Goal: Check status: Check status

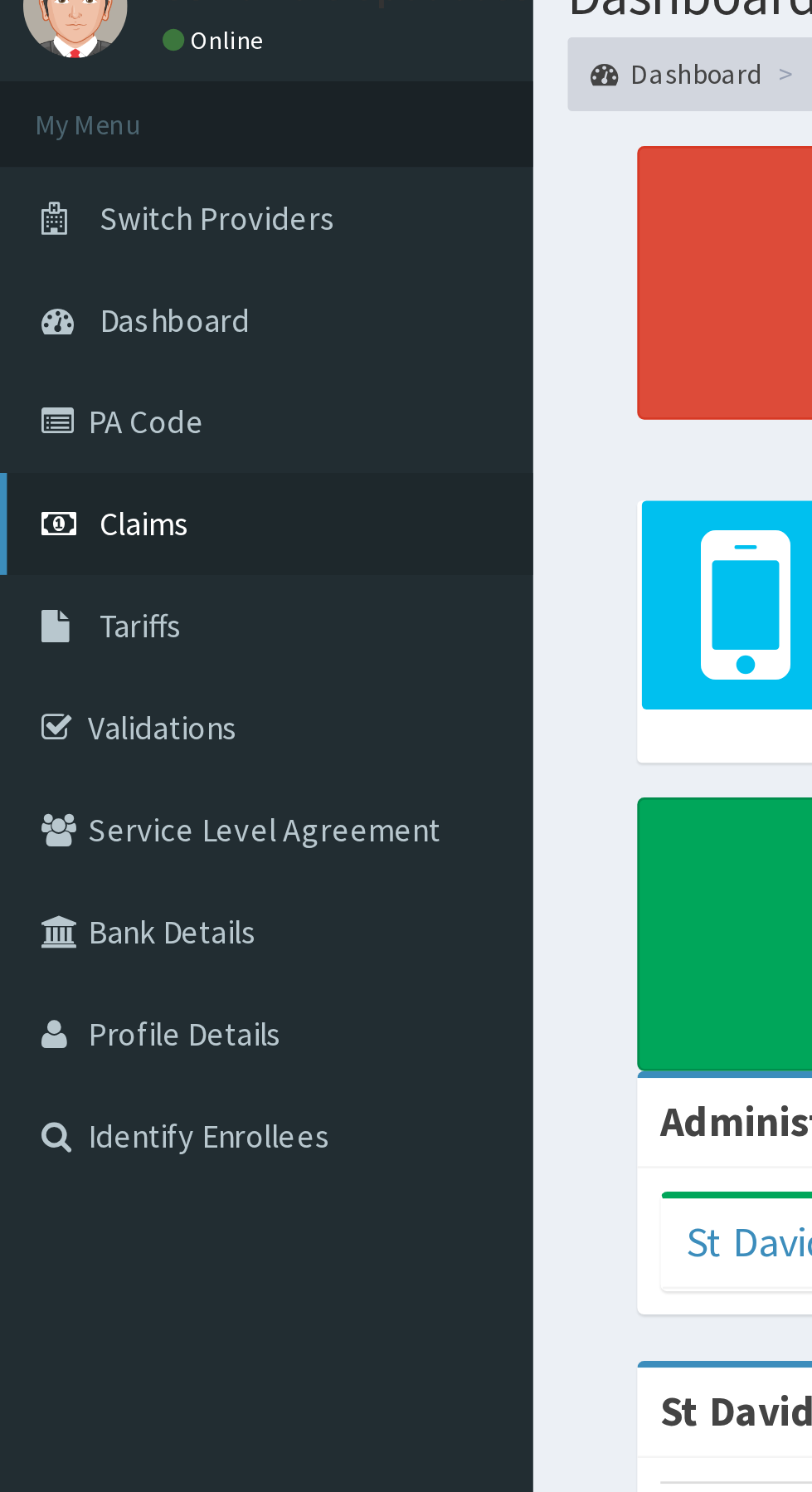
click at [62, 253] on span "Claims" at bounding box center [52, 253] width 33 height 15
